Goal: Task Accomplishment & Management: Manage account settings

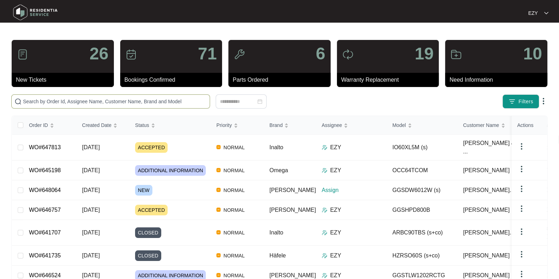
click at [93, 96] on span at bounding box center [110, 101] width 199 height 14
paste input "647081"
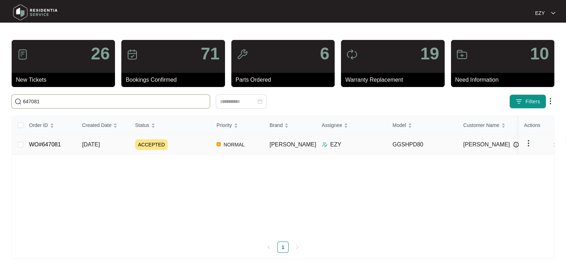
type input "647081"
click at [186, 147] on div "ACCEPTED" at bounding box center [173, 144] width 76 height 11
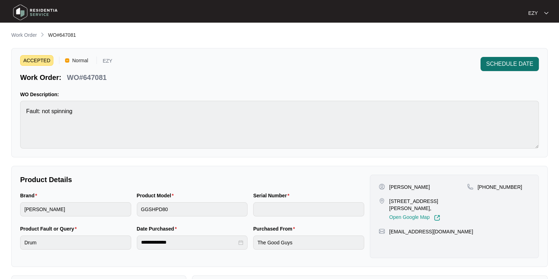
click at [526, 66] on span "SCHEDULE DATE" at bounding box center [509, 64] width 47 height 8
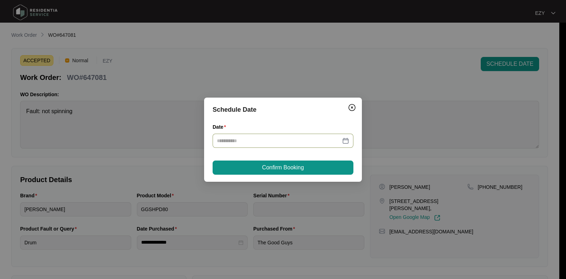
click at [275, 143] on input "Date" at bounding box center [279, 141] width 124 height 8
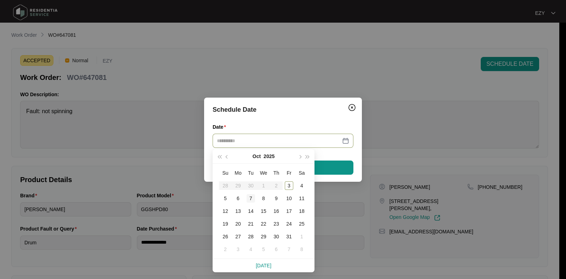
type input "**********"
click at [251, 199] on div "7" at bounding box center [251, 198] width 8 height 8
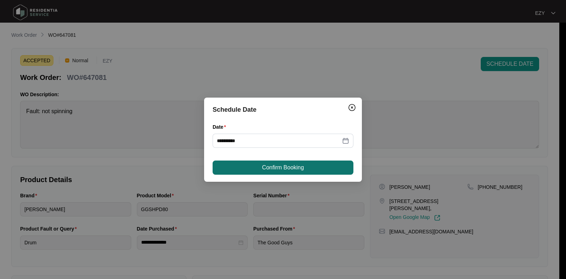
click at [258, 166] on button "Confirm Booking" at bounding box center [283, 168] width 141 height 14
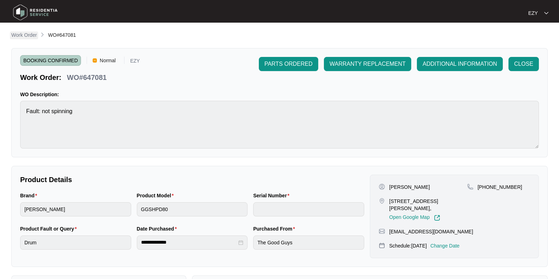
click at [19, 35] on p "Work Order" at bounding box center [23, 34] width 25 height 7
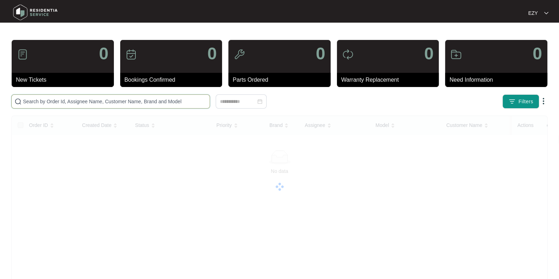
click at [106, 100] on input "text" at bounding box center [115, 102] width 184 height 8
paste input "646757"
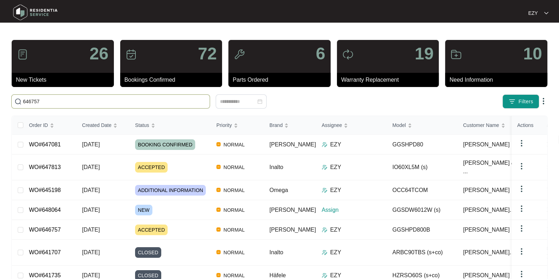
type input "646757"
click at [96, 104] on input "646757" at bounding box center [115, 102] width 184 height 8
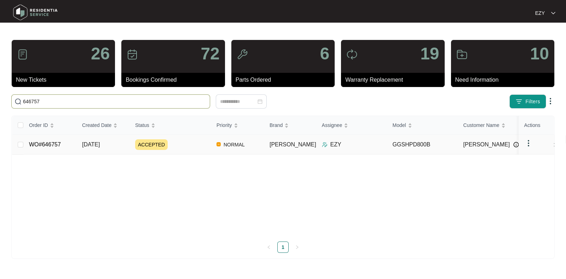
click at [179, 150] on td "ACCEPTED" at bounding box center [169, 145] width 81 height 20
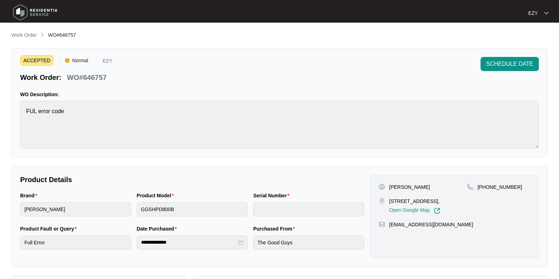
click at [493, 73] on div "SCHEDULE DATE" at bounding box center [510, 69] width 58 height 25
click at [519, 62] on span "SCHEDULE DATE" at bounding box center [509, 64] width 47 height 8
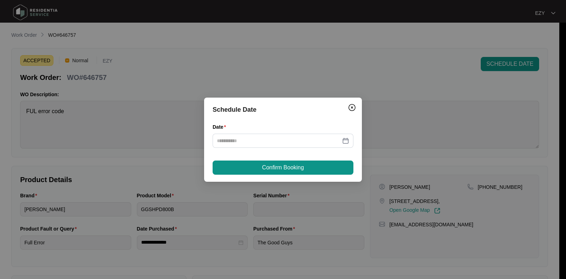
click at [242, 148] on div "Date" at bounding box center [283, 139] width 141 height 33
click at [253, 140] on input "Date" at bounding box center [279, 141] width 124 height 8
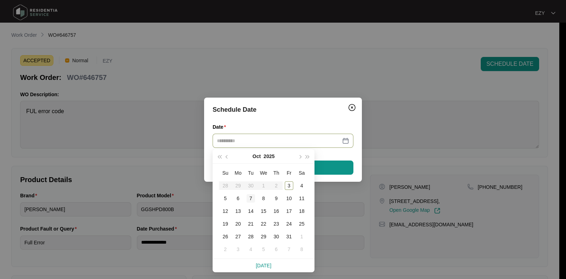
type input "**********"
click at [251, 197] on div "7" at bounding box center [251, 198] width 8 height 8
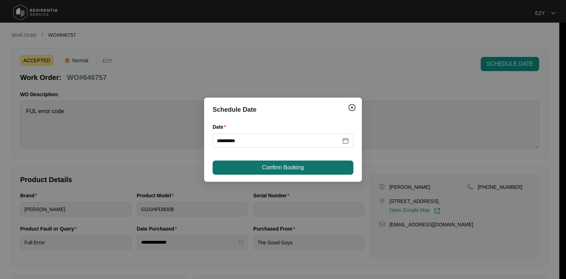
click at [257, 172] on button "Confirm Booking" at bounding box center [283, 168] width 141 height 14
